Goal: Information Seeking & Learning: Learn about a topic

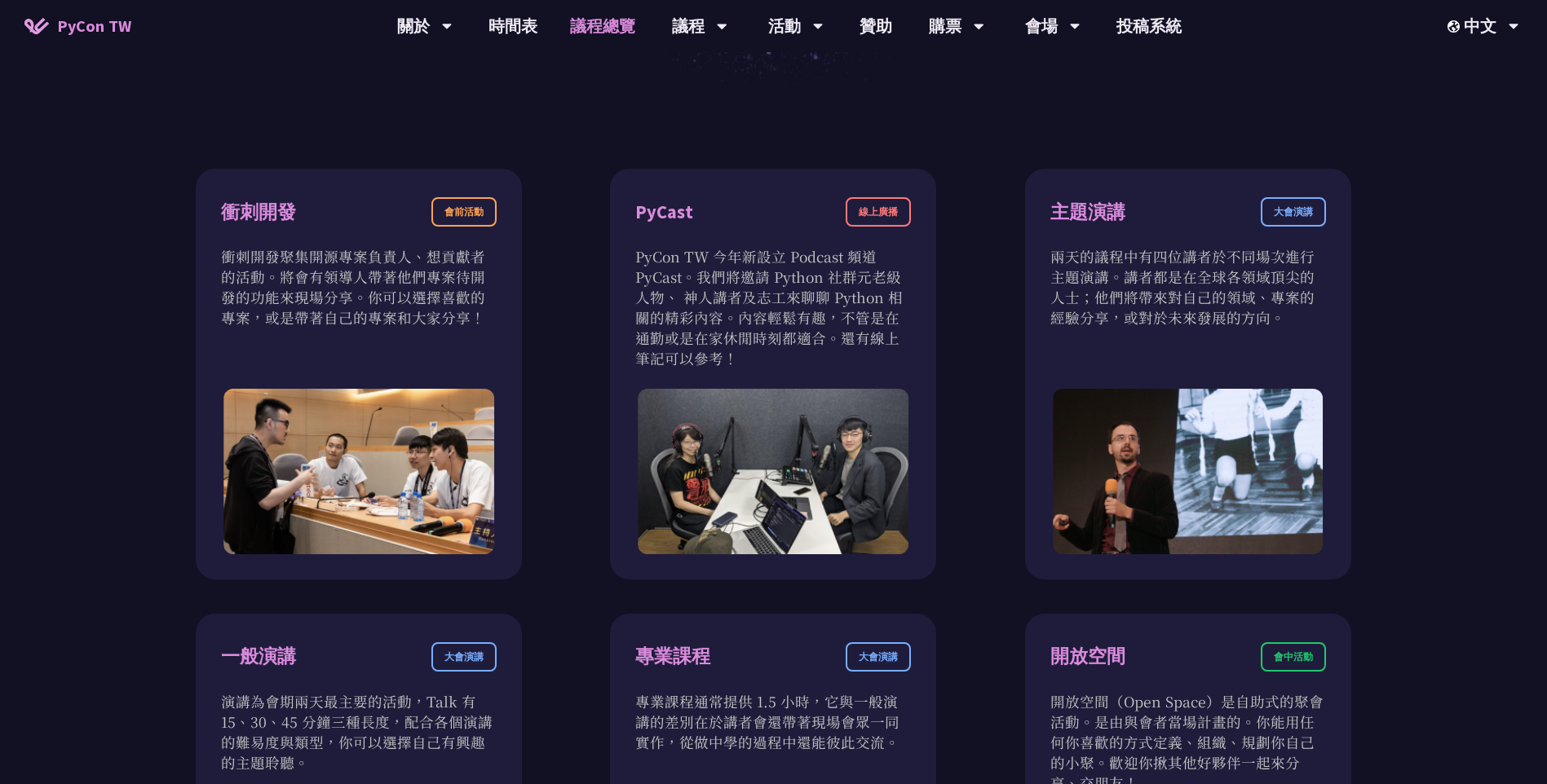
scroll to position [517, 0]
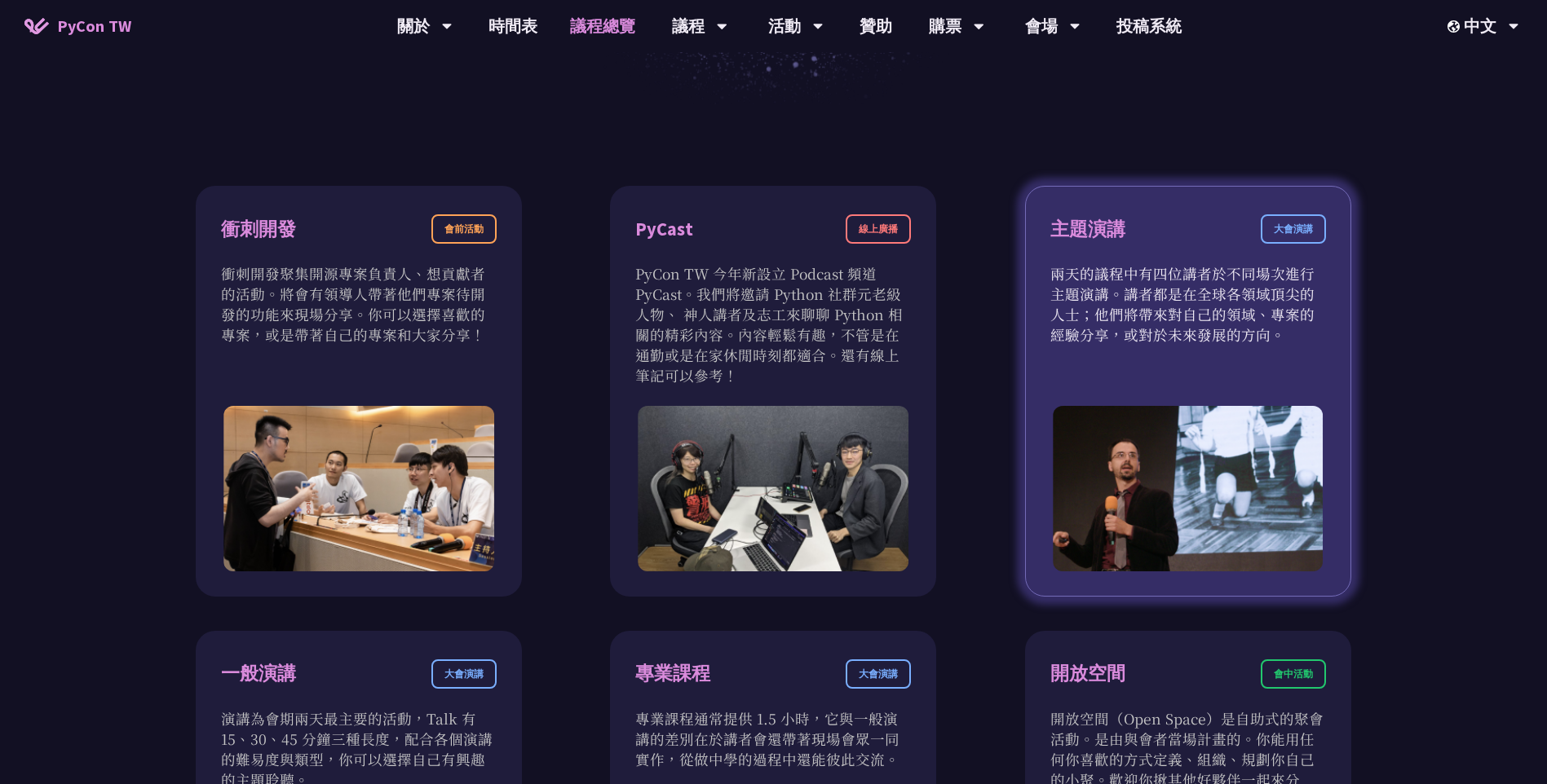
click at [1297, 232] on div "大會演講" at bounding box center [1293, 229] width 65 height 30
click at [1157, 410] on img at bounding box center [1188, 489] width 271 height 165
click at [1138, 310] on p "兩天的議程中有四位講者於不同場次進行主題演講。講者都是在全球各領域頂尖的人士；他們將帶來對自己的領域、專案的經驗分享，或對於未來發展的方向。" at bounding box center [1187, 304] width 275 height 81
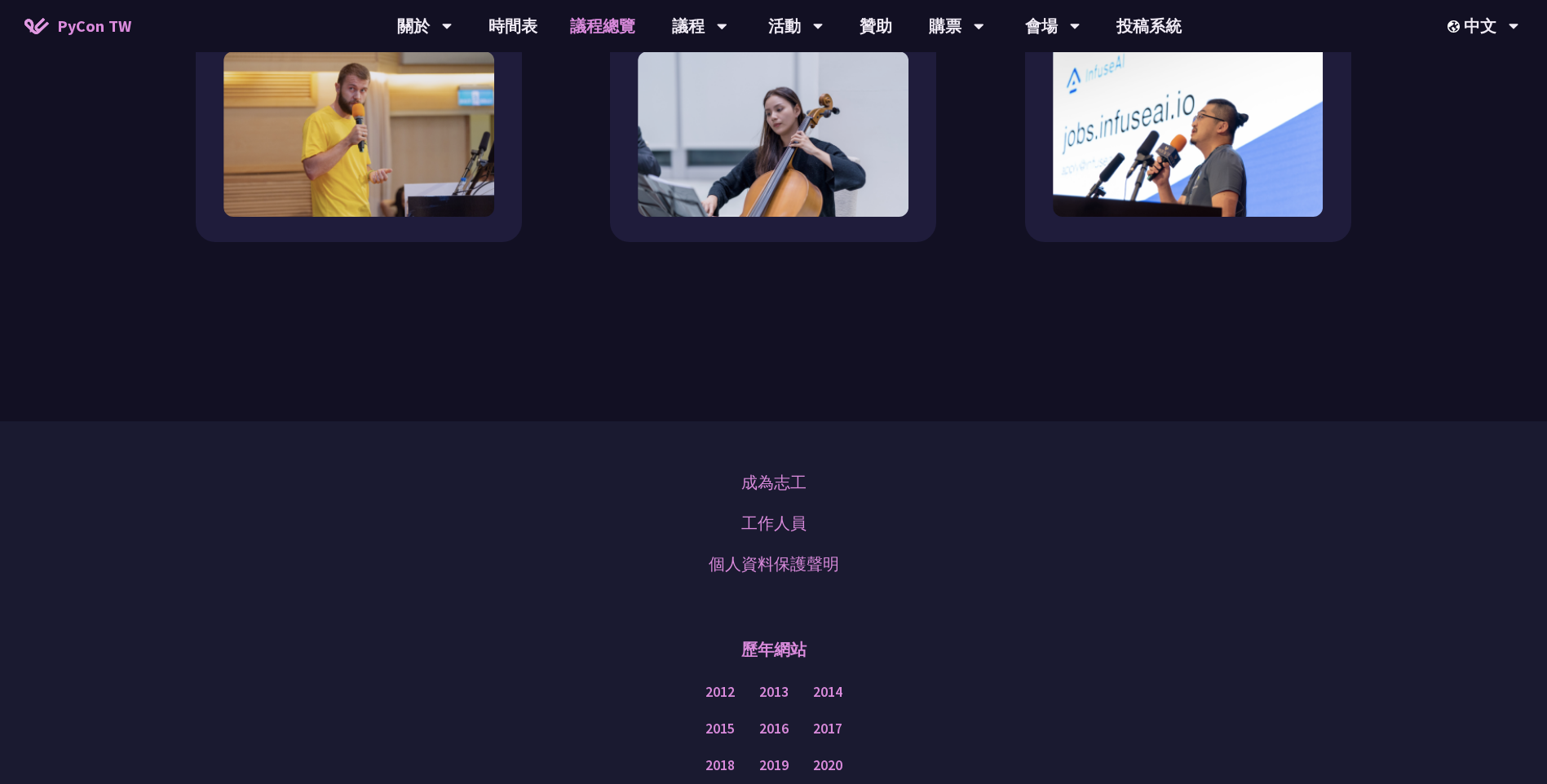
scroll to position [1495, 0]
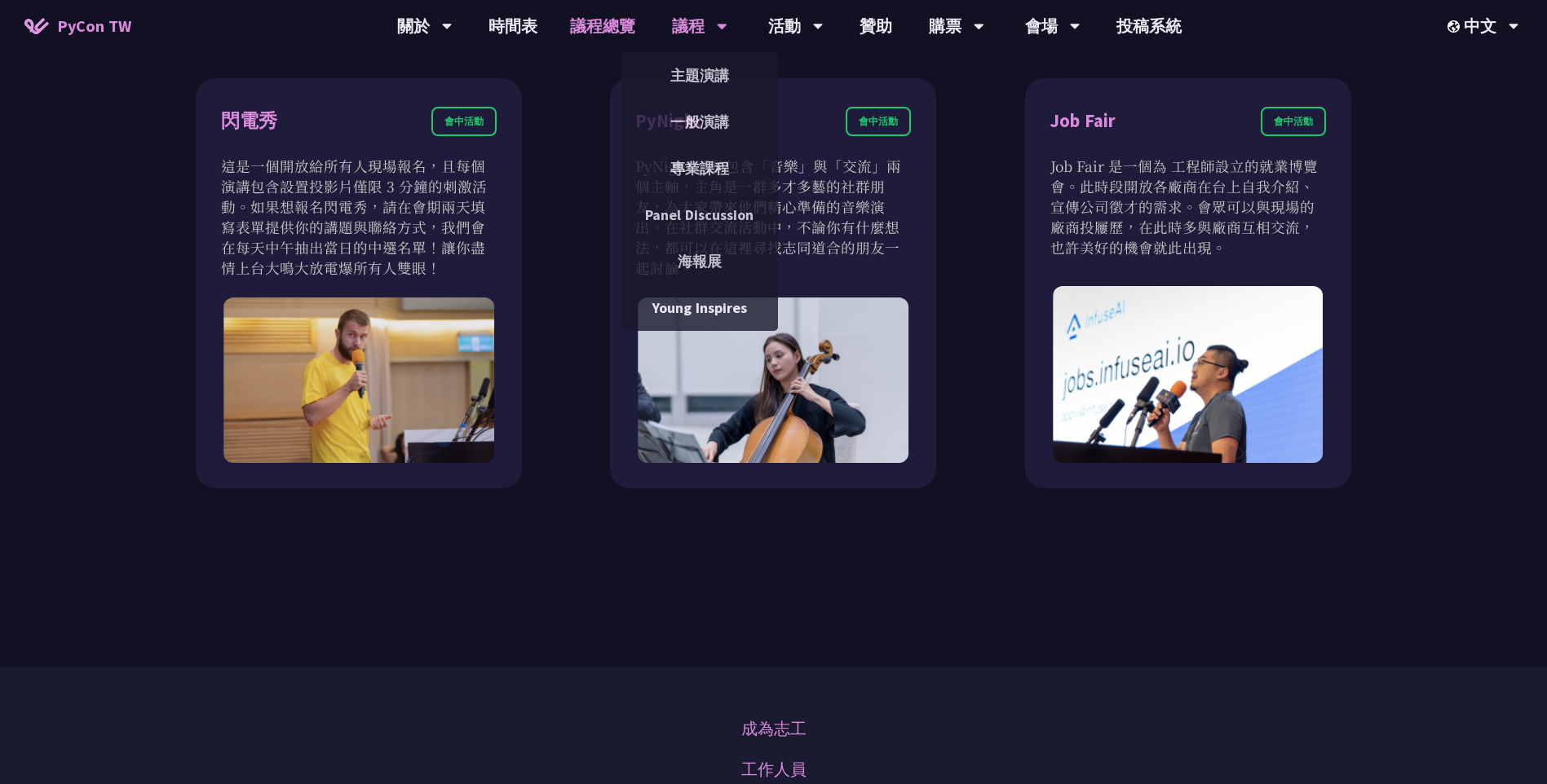
click at [693, 25] on div "議程" at bounding box center [699, 26] width 55 height 52
click at [710, 123] on link "一般演講" at bounding box center [699, 121] width 157 height 38
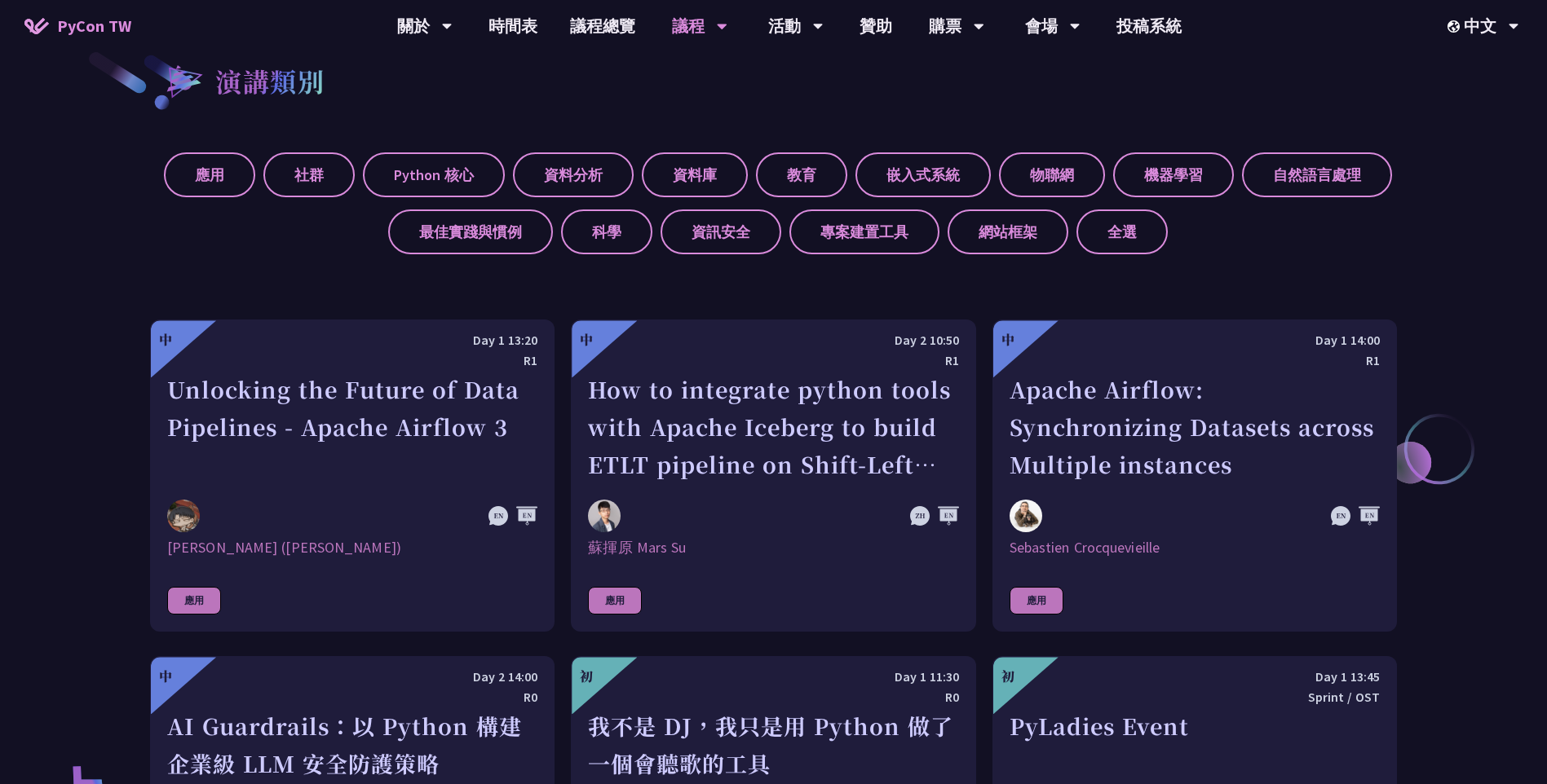
scroll to position [408, 0]
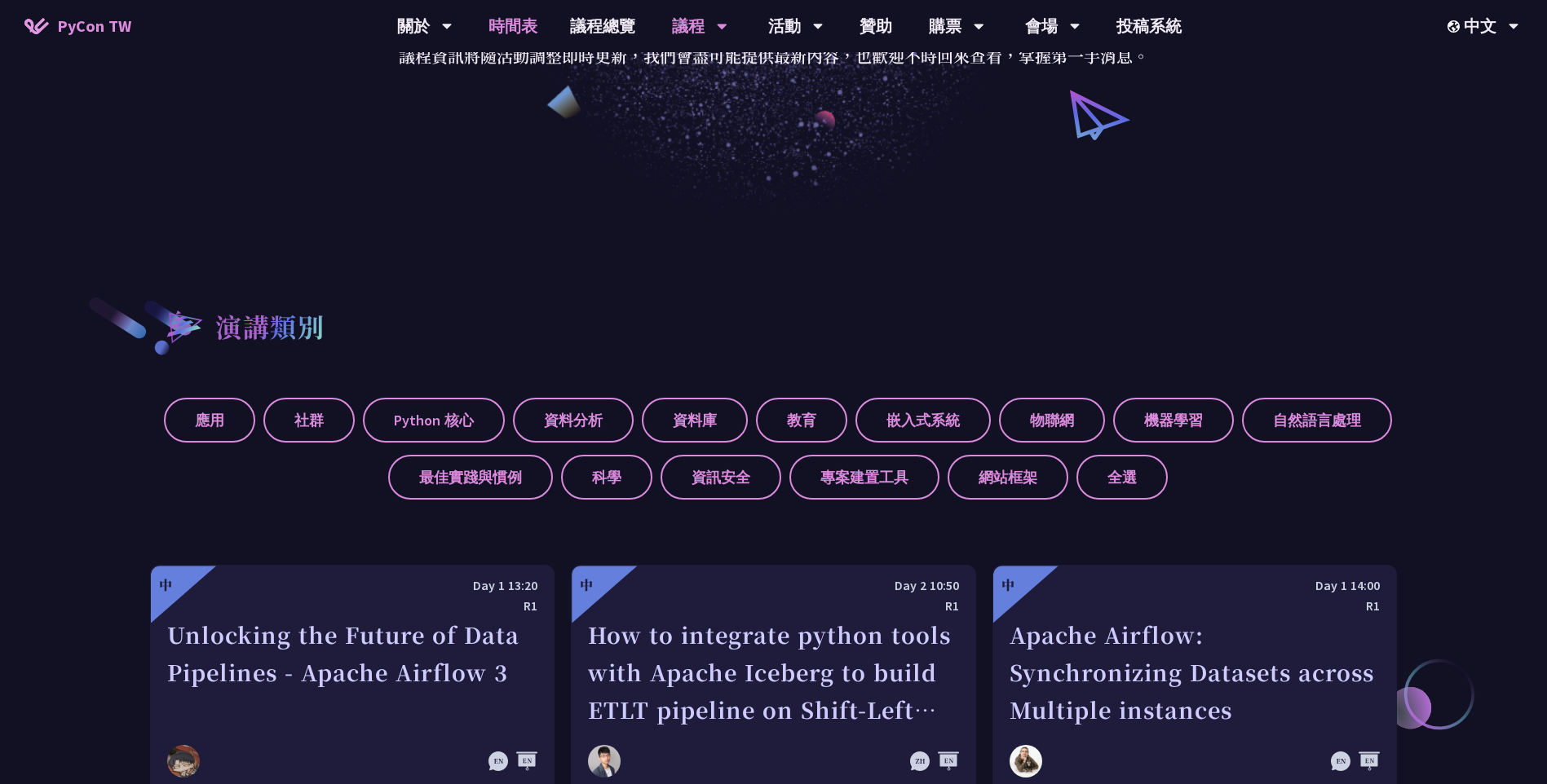
click at [507, 22] on link "時間表" at bounding box center [513, 26] width 81 height 52
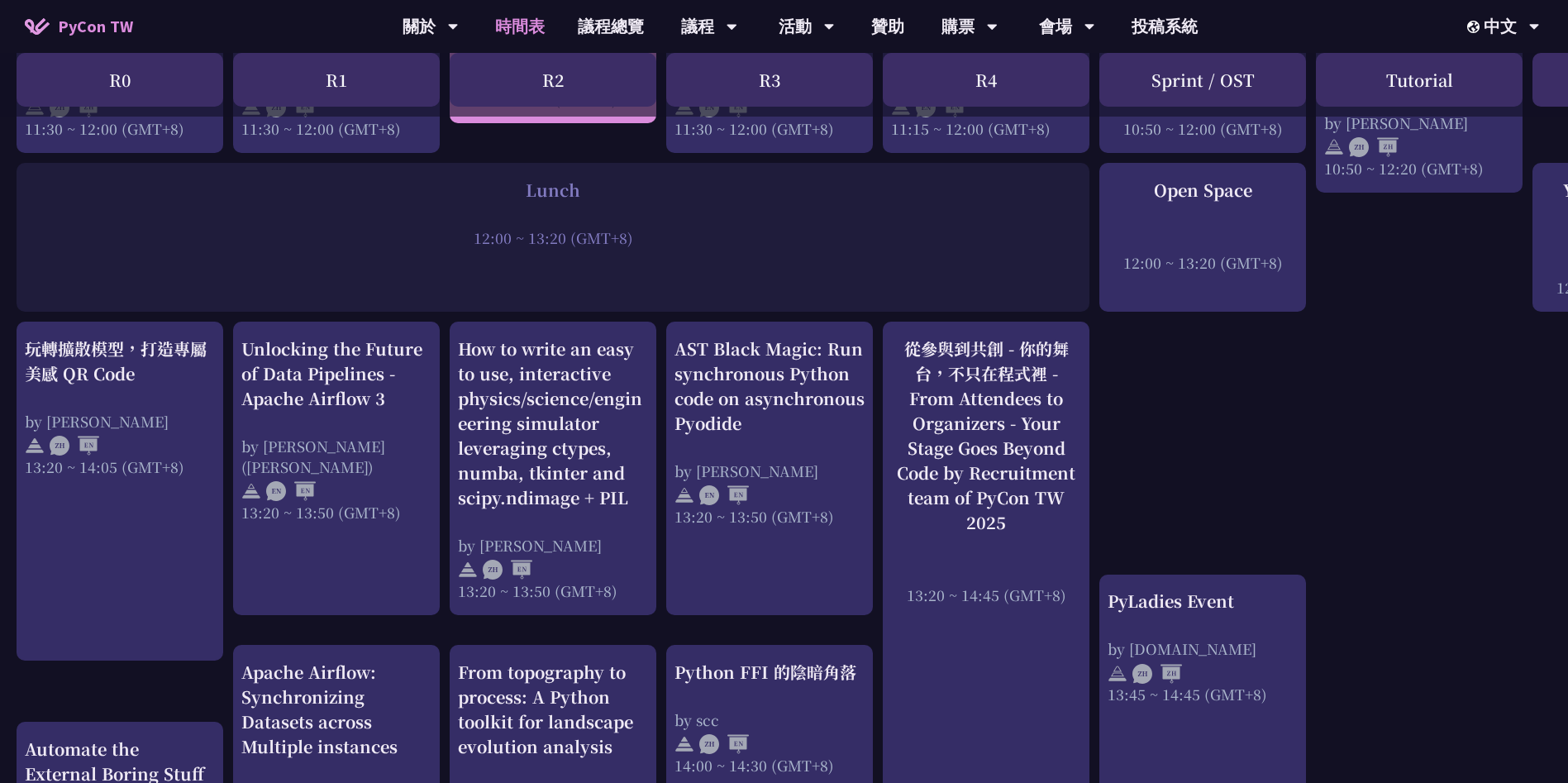
scroll to position [1075, 0]
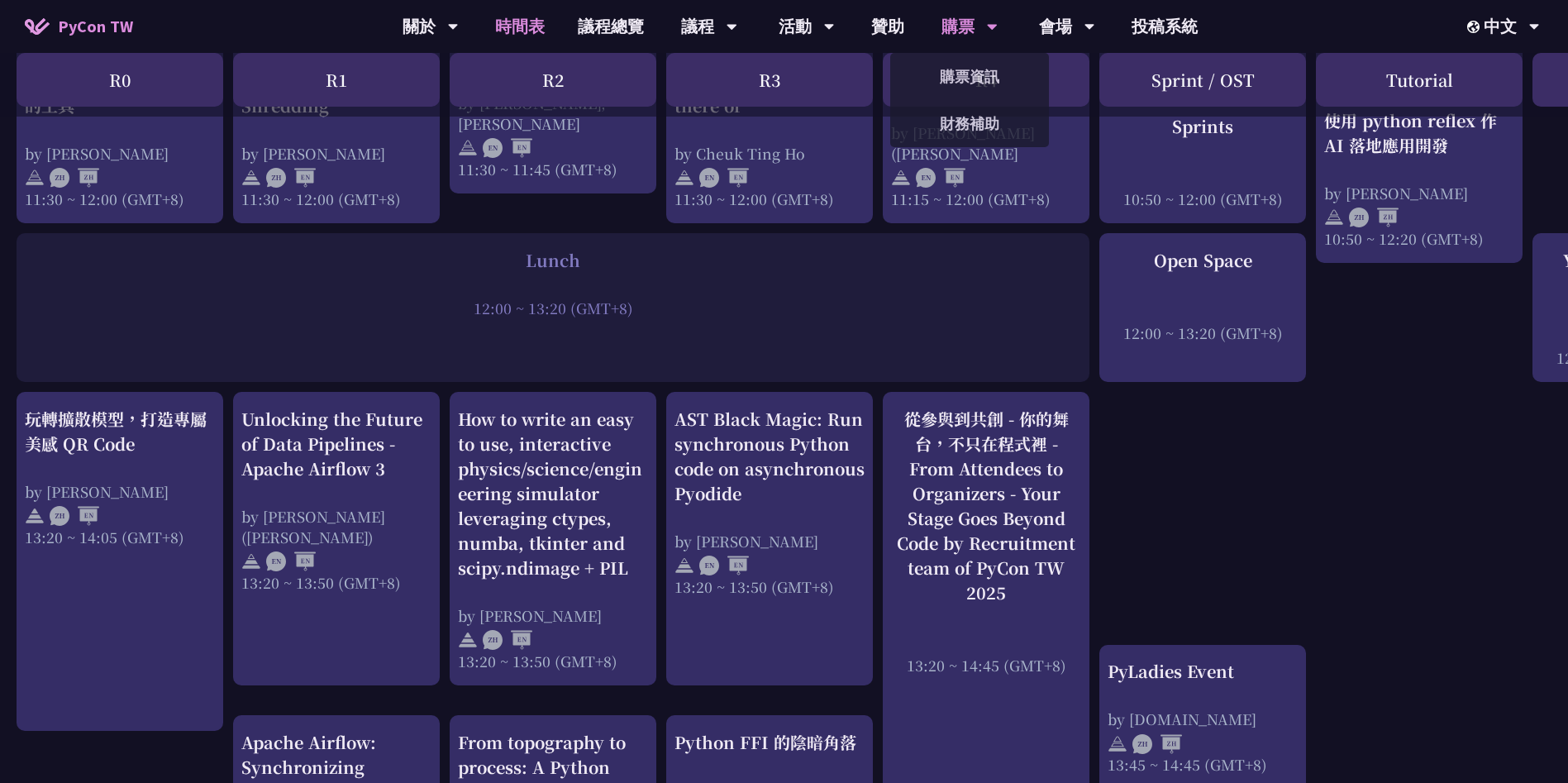
click at [942, 27] on div "購票" at bounding box center [969, 27] width 56 height 53
click at [961, 84] on link "購票資訊" at bounding box center [969, 76] width 159 height 39
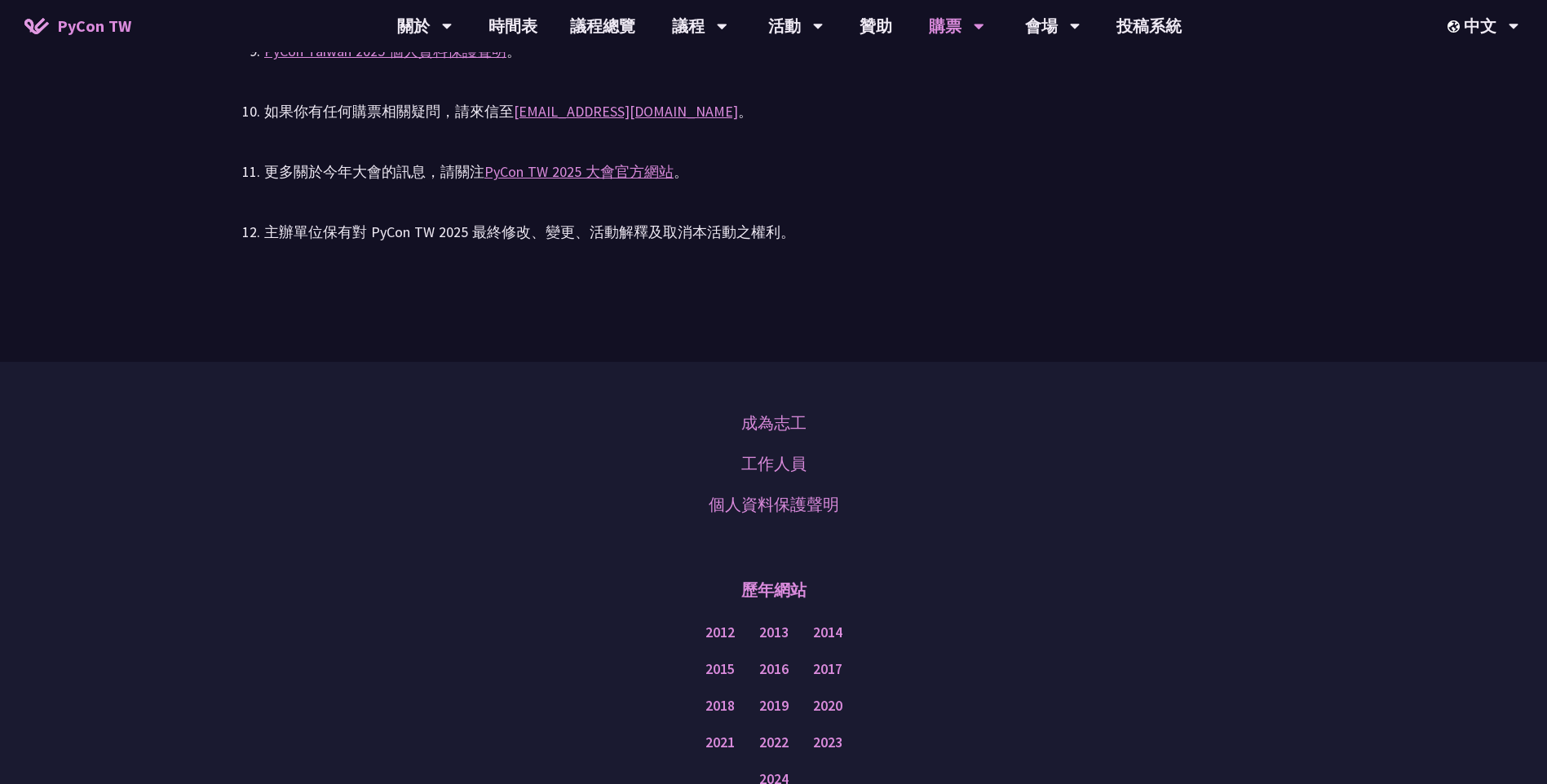
scroll to position [3087, 0]
